Goal: Complete application form

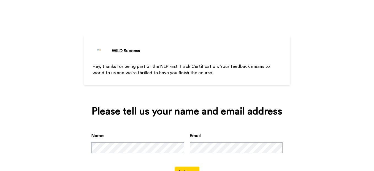
click at [185, 167] on button "Let's go" at bounding box center [187, 172] width 25 height 11
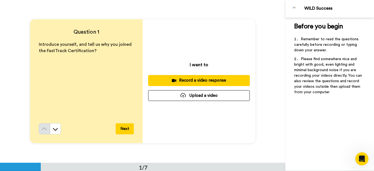
click at [84, 60] on div "Introduce yourself, and tell us why you joined the FastTrack Certification?" at bounding box center [86, 82] width 95 height 82
click at [124, 127] on button "Next" at bounding box center [125, 128] width 18 height 11
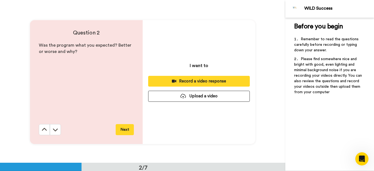
scroll to position [163, 0]
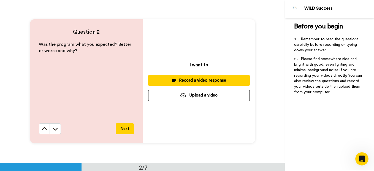
click at [68, 96] on div "Was the program what you expected? Better or worse and why?" at bounding box center [86, 82] width 95 height 82
click at [54, 129] on icon at bounding box center [56, 129] width 6 height 6
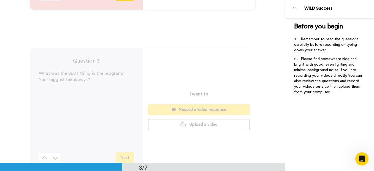
scroll to position [325, 0]
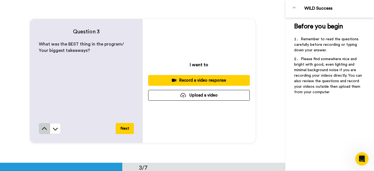
click at [43, 128] on icon at bounding box center [45, 129] width 6 height 6
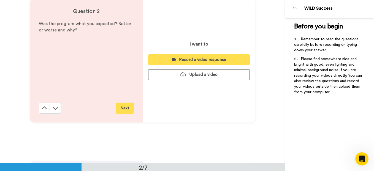
scroll to position [163, 0]
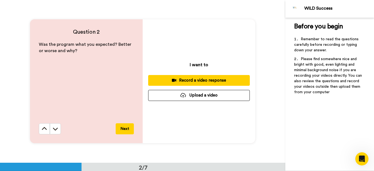
drag, startPoint x: 43, startPoint y: 128, endPoint x: 180, endPoint y: 147, distance: 138.3
click at [180, 147] on div "Question 2 Was the program what you expected? Better or worse and why? Next I w…" at bounding box center [143, 81] width 286 height 163
click at [43, 127] on icon at bounding box center [45, 129] width 6 height 6
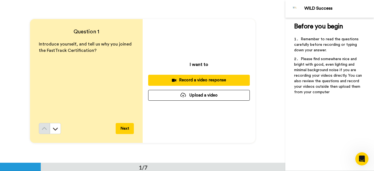
scroll to position [0, 0]
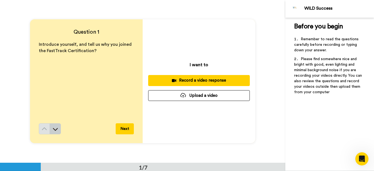
click at [54, 129] on icon at bounding box center [56, 129] width 6 height 6
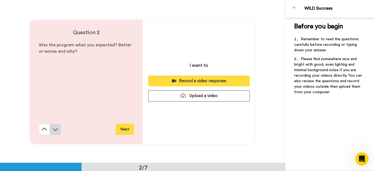
scroll to position [163, 0]
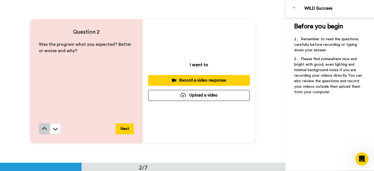
click at [44, 126] on icon at bounding box center [45, 129] width 6 height 6
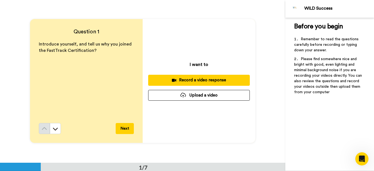
scroll to position [0, 0]
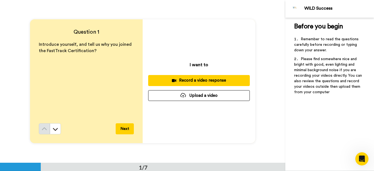
click at [195, 79] on div "Record a video response" at bounding box center [199, 80] width 93 height 6
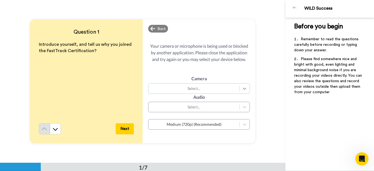
click at [244, 89] on icon at bounding box center [245, 89] width 6 height 6
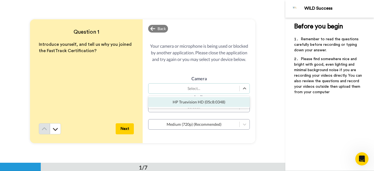
click at [224, 103] on div "HP Truevision HD (05c8:0348)" at bounding box center [199, 102] width 102 height 10
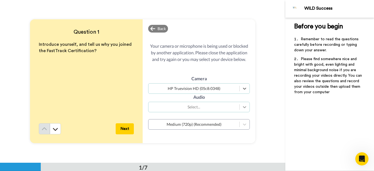
click at [243, 106] on icon at bounding box center [245, 107] width 6 height 6
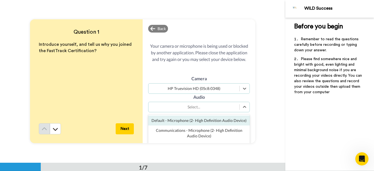
click at [215, 121] on div "Default - Microphone (2- High Definition Audio Device)" at bounding box center [199, 121] width 102 height 10
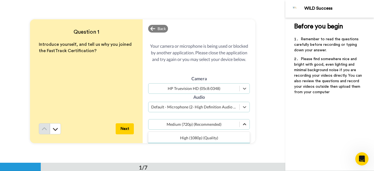
click at [244, 127] on icon at bounding box center [245, 125] width 6 height 6
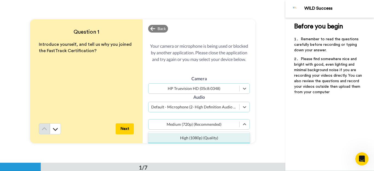
click at [227, 139] on div "High (1080p) (Quality)" at bounding box center [199, 138] width 102 height 10
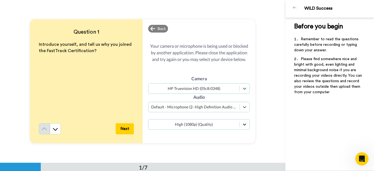
click at [240, 126] on div at bounding box center [245, 124] width 10 height 10
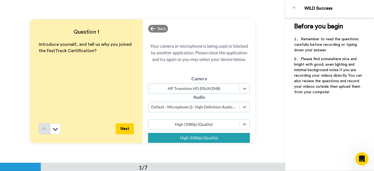
click at [265, 123] on div "Question 1 Introduce yourself, and tell us why you joined the FastTrack Certifi…" at bounding box center [143, 81] width 286 height 163
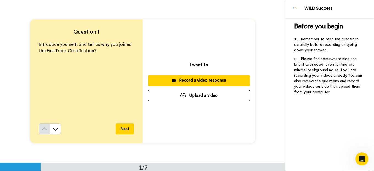
click at [210, 78] on div "Record a video response" at bounding box center [199, 80] width 93 height 6
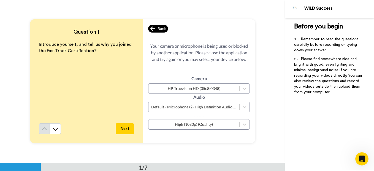
click at [153, 31] on icon at bounding box center [153, 29] width 5 height 6
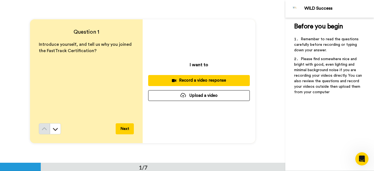
click at [229, 79] on div "Record a video response" at bounding box center [199, 80] width 93 height 6
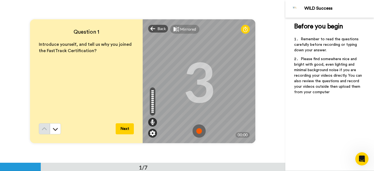
click at [152, 134] on img at bounding box center [153, 133] width 6 height 6
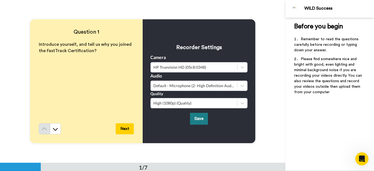
click at [204, 117] on button "Save" at bounding box center [199, 119] width 18 height 12
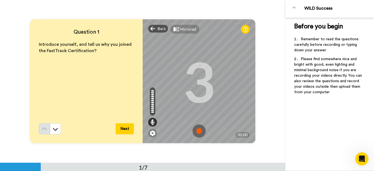
click at [197, 130] on img at bounding box center [199, 130] width 13 height 13
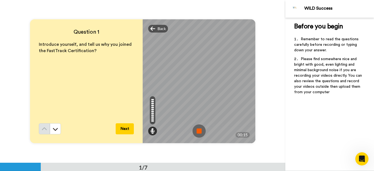
click at [198, 130] on img at bounding box center [199, 130] width 13 height 13
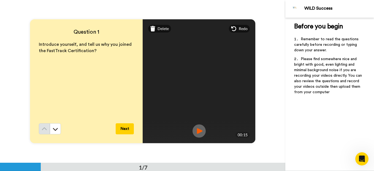
click at [197, 130] on img at bounding box center [199, 130] width 13 height 13
drag, startPoint x: 197, startPoint y: 130, endPoint x: 278, endPoint y: 140, distance: 81.3
click at [278, 140] on div "Question 1 Introduce yourself, and tell us why you joined the FastTrack Certifi…" at bounding box center [143, 81] width 286 height 163
click at [124, 129] on button "Next" at bounding box center [125, 128] width 18 height 11
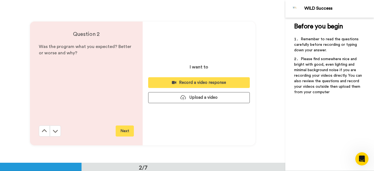
scroll to position [163, 0]
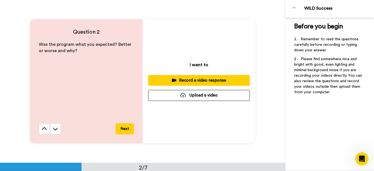
click at [183, 79] on div "Record a video response" at bounding box center [199, 80] width 93 height 6
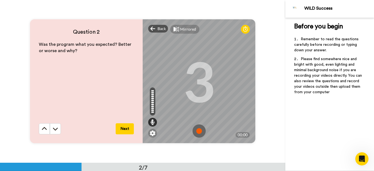
click at [198, 132] on img at bounding box center [199, 130] width 13 height 13
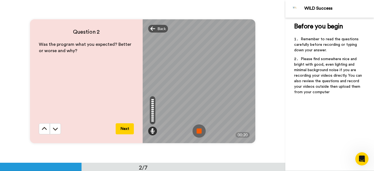
click at [197, 129] on img at bounding box center [199, 130] width 13 height 13
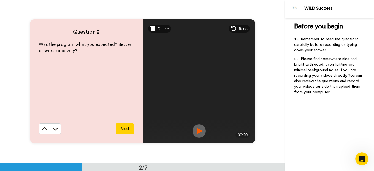
click at [124, 128] on button "Next" at bounding box center [125, 128] width 18 height 11
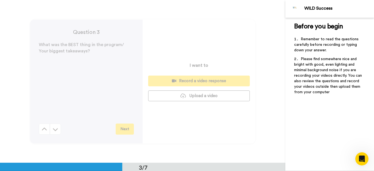
scroll to position [325, 0]
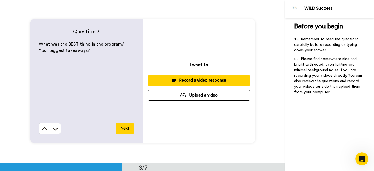
drag, startPoint x: 124, startPoint y: 128, endPoint x: 131, endPoint y: 142, distance: 15.9
click at [131, 142] on div "Question 3 What was the BEST thing in the program/ Your biggest takeaways? Next" at bounding box center [86, 81] width 113 height 124
click at [185, 80] on div "Record a video response" at bounding box center [199, 80] width 93 height 6
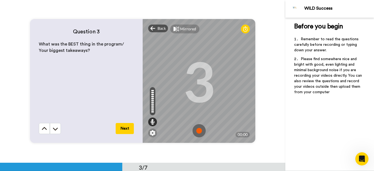
click at [198, 133] on img at bounding box center [199, 130] width 13 height 13
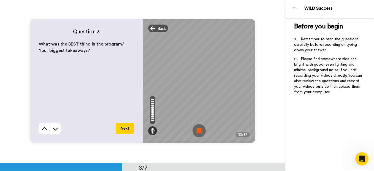
click at [198, 130] on img at bounding box center [199, 130] width 13 height 13
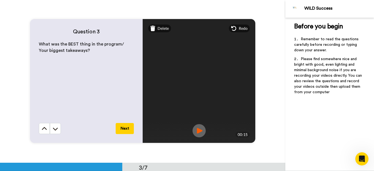
click at [129, 128] on button "Next" at bounding box center [125, 128] width 18 height 11
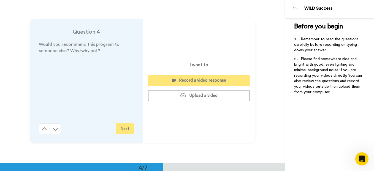
scroll to position [488, 0]
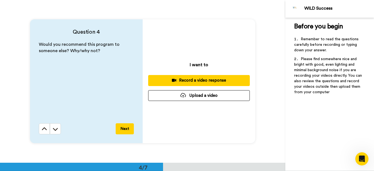
click at [206, 78] on div "Record a video response" at bounding box center [199, 80] width 93 height 6
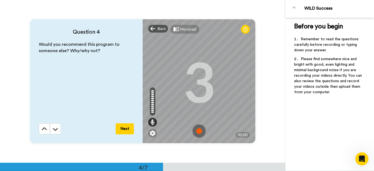
click at [197, 130] on img at bounding box center [199, 130] width 13 height 13
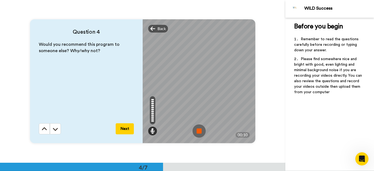
click at [197, 130] on img at bounding box center [199, 130] width 13 height 13
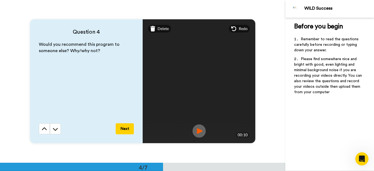
click at [125, 129] on button "Next" at bounding box center [125, 128] width 18 height 11
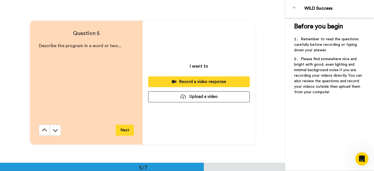
scroll to position [651, 0]
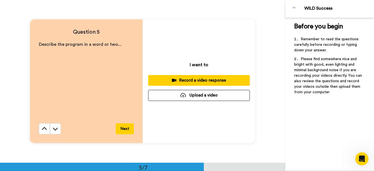
click at [194, 80] on div "Record a video response" at bounding box center [199, 80] width 93 height 6
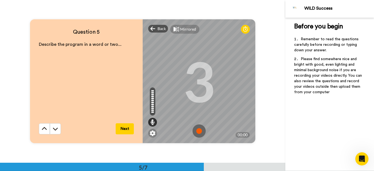
click at [198, 131] on img at bounding box center [199, 130] width 13 height 13
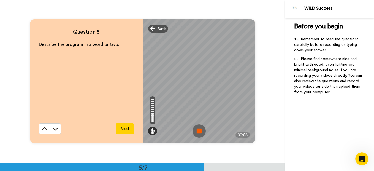
click at [123, 128] on button "Next" at bounding box center [125, 128] width 18 height 11
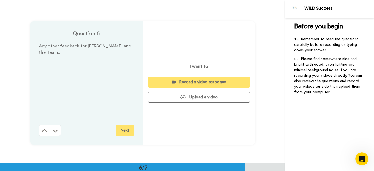
scroll to position [813, 0]
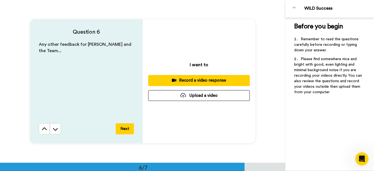
click at [217, 79] on div "Record a video response" at bounding box center [199, 80] width 93 height 6
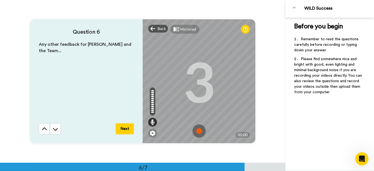
click at [198, 127] on img at bounding box center [199, 130] width 13 height 13
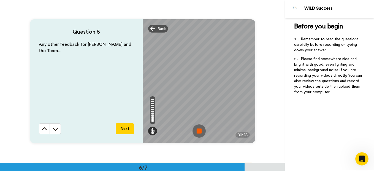
click at [198, 131] on img at bounding box center [199, 130] width 13 height 13
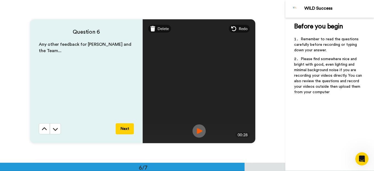
click at [125, 127] on button "Next" at bounding box center [125, 128] width 18 height 11
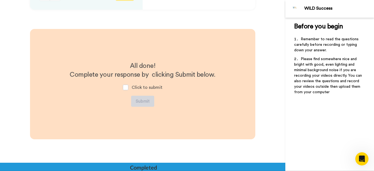
scroll to position [949, 0]
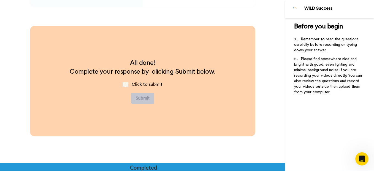
click at [125, 84] on span at bounding box center [126, 85] width 6 height 6
click at [144, 98] on button "Submit" at bounding box center [142, 98] width 23 height 11
